Goal: Check status: Check status

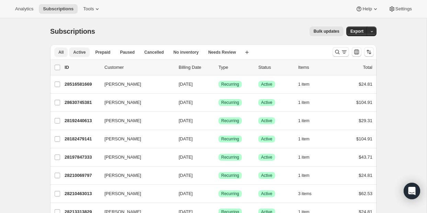
click at [80, 55] on button "Active" at bounding box center [79, 52] width 21 height 10
click at [64, 52] on button "All" at bounding box center [60, 52] width 13 height 10
click at [86, 48] on button "Active" at bounding box center [79, 52] width 21 height 10
click at [132, 47] on button "Paused" at bounding box center [127, 52] width 23 height 10
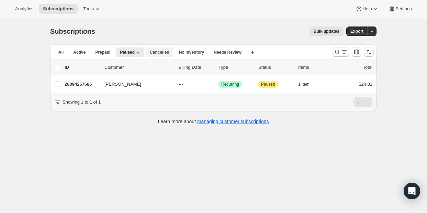
click at [161, 53] on span "Cancelled" at bounding box center [160, 51] width 20 height 5
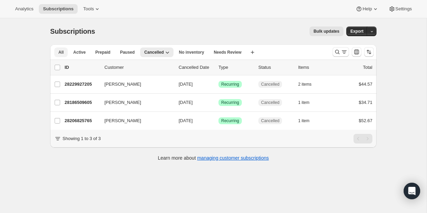
click at [62, 52] on span "All" at bounding box center [60, 51] width 5 height 5
